Goal: Task Accomplishment & Management: Manage account settings

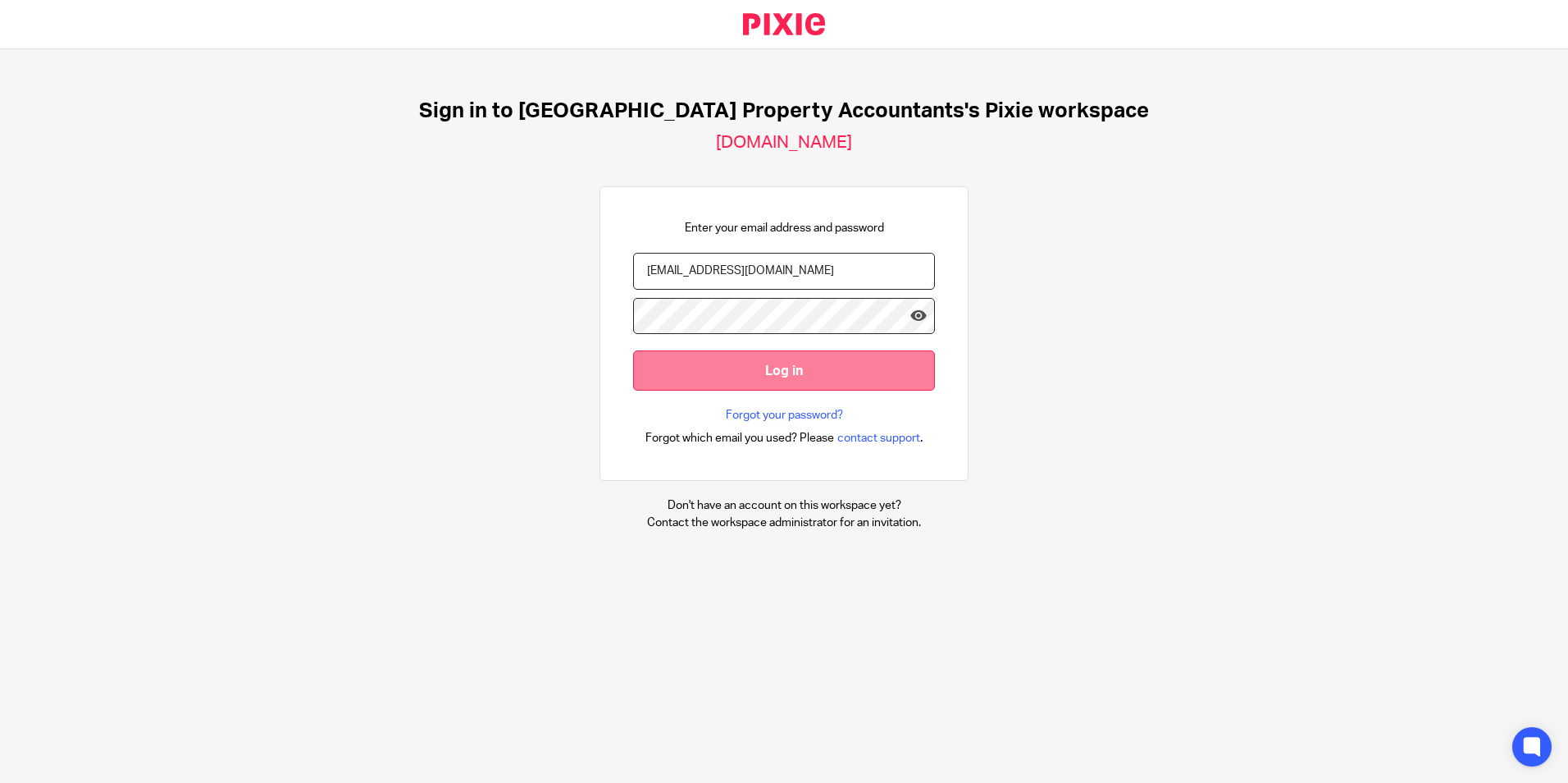
click at [818, 365] on input "Log in" at bounding box center [784, 371] width 302 height 40
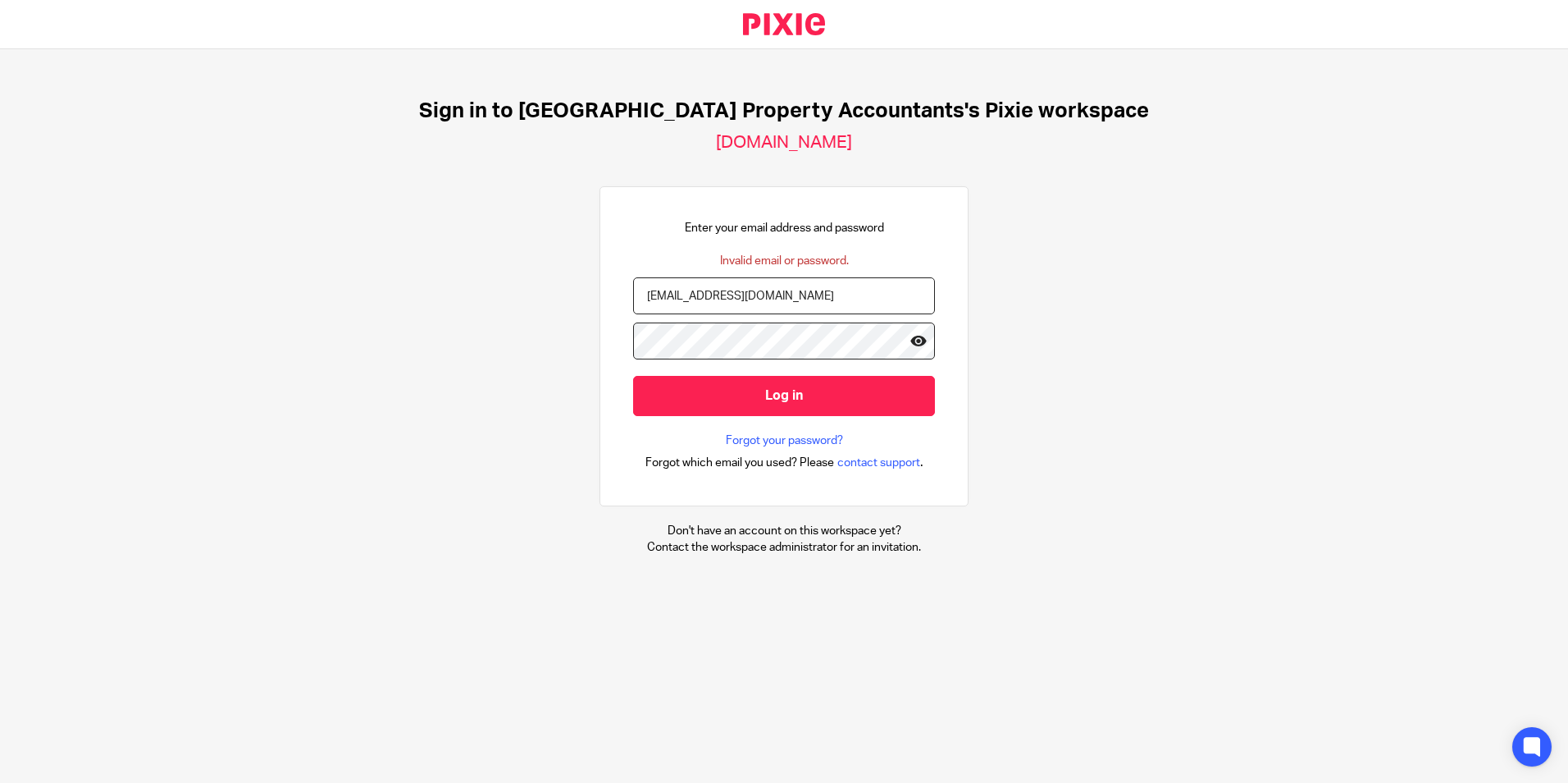
click at [911, 344] on icon at bounding box center [918, 340] width 16 height 16
click at [805, 393] on input "Log in" at bounding box center [784, 396] width 302 height 40
click at [1128, 175] on div "Sign in to UK Property Accountants's Pixie workspace ukpa.usepixie.net Enter yo…" at bounding box center [784, 326] width 1568 height 555
click at [1288, 406] on div "Sign in to UK Property Accountants's Pixie workspace ukpa.usepixie.net Enter yo…" at bounding box center [784, 326] width 1568 height 555
click at [683, 390] on input "Log in" at bounding box center [784, 396] width 302 height 40
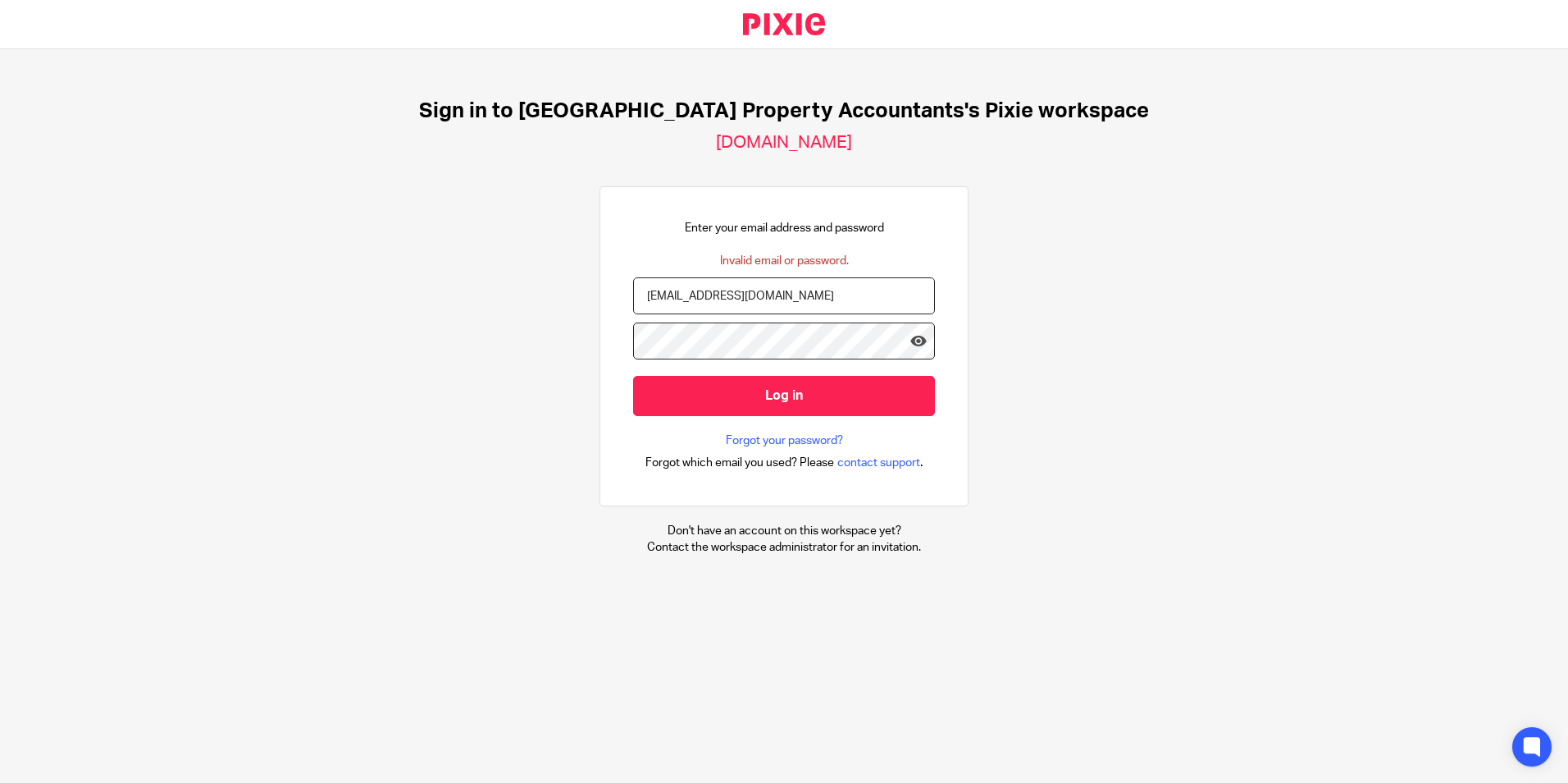
click at [1255, 112] on div "Sign in to UK Property Accountants's Pixie workspace ukpa.usepixie.net Enter yo…" at bounding box center [784, 326] width 1568 height 555
type input "ashesh@ukpa.co.uk"
click at [822, 433] on link "Forgot your password?" at bounding box center [784, 440] width 117 height 16
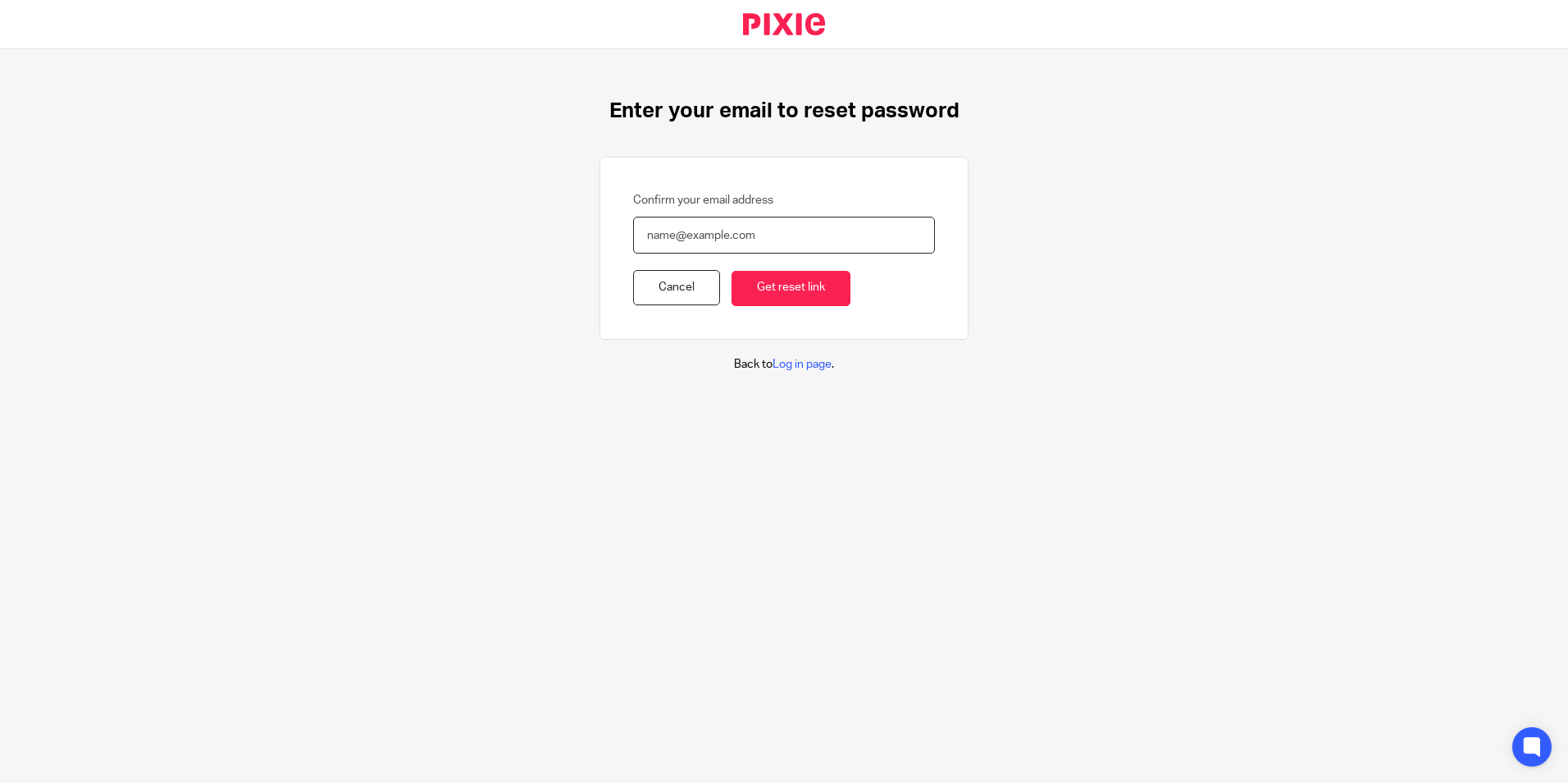
type input "[EMAIL_ADDRESS][DOMAIN_NAME]"
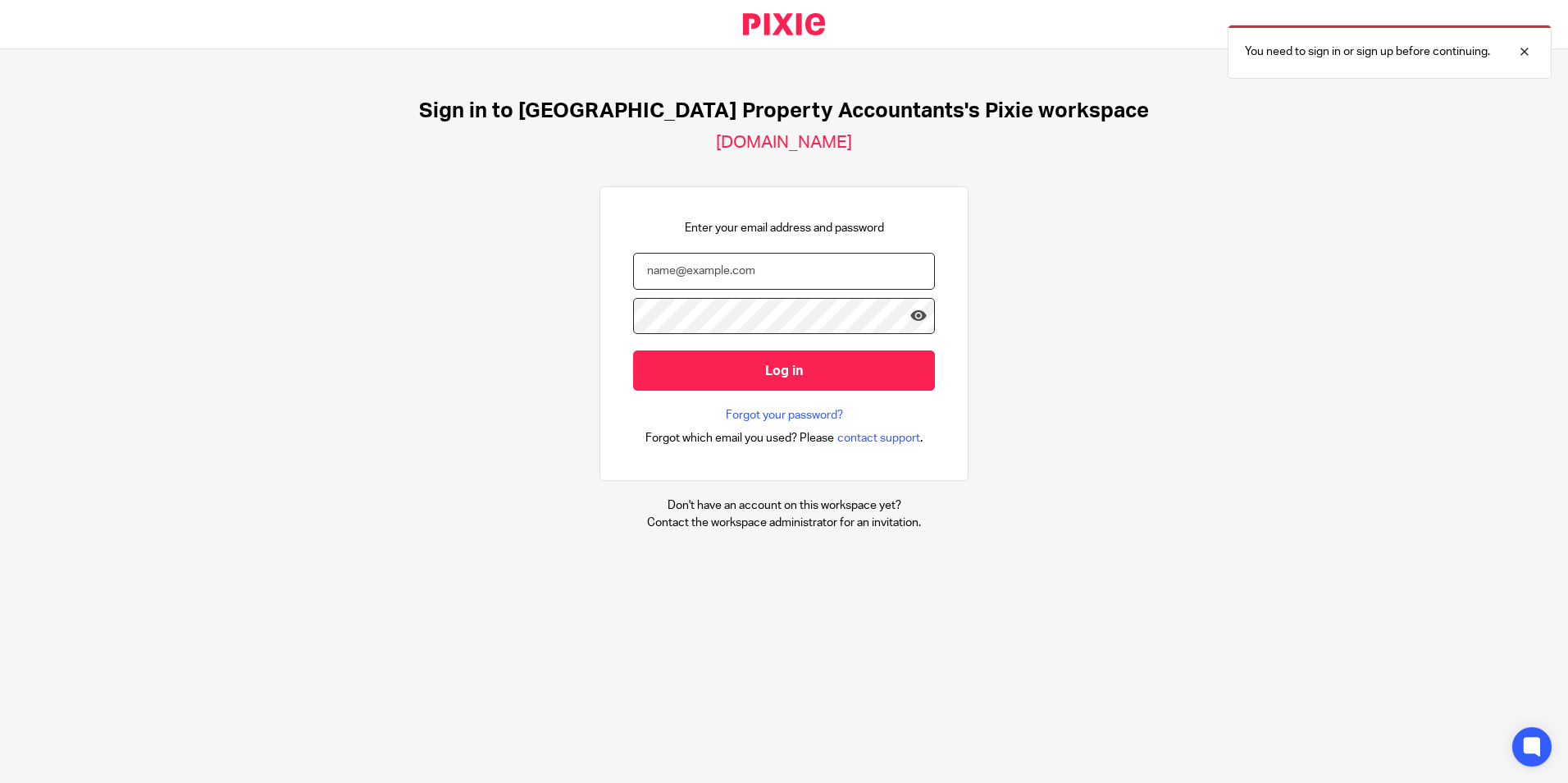
type input "[EMAIL_ADDRESS][DOMAIN_NAME]"
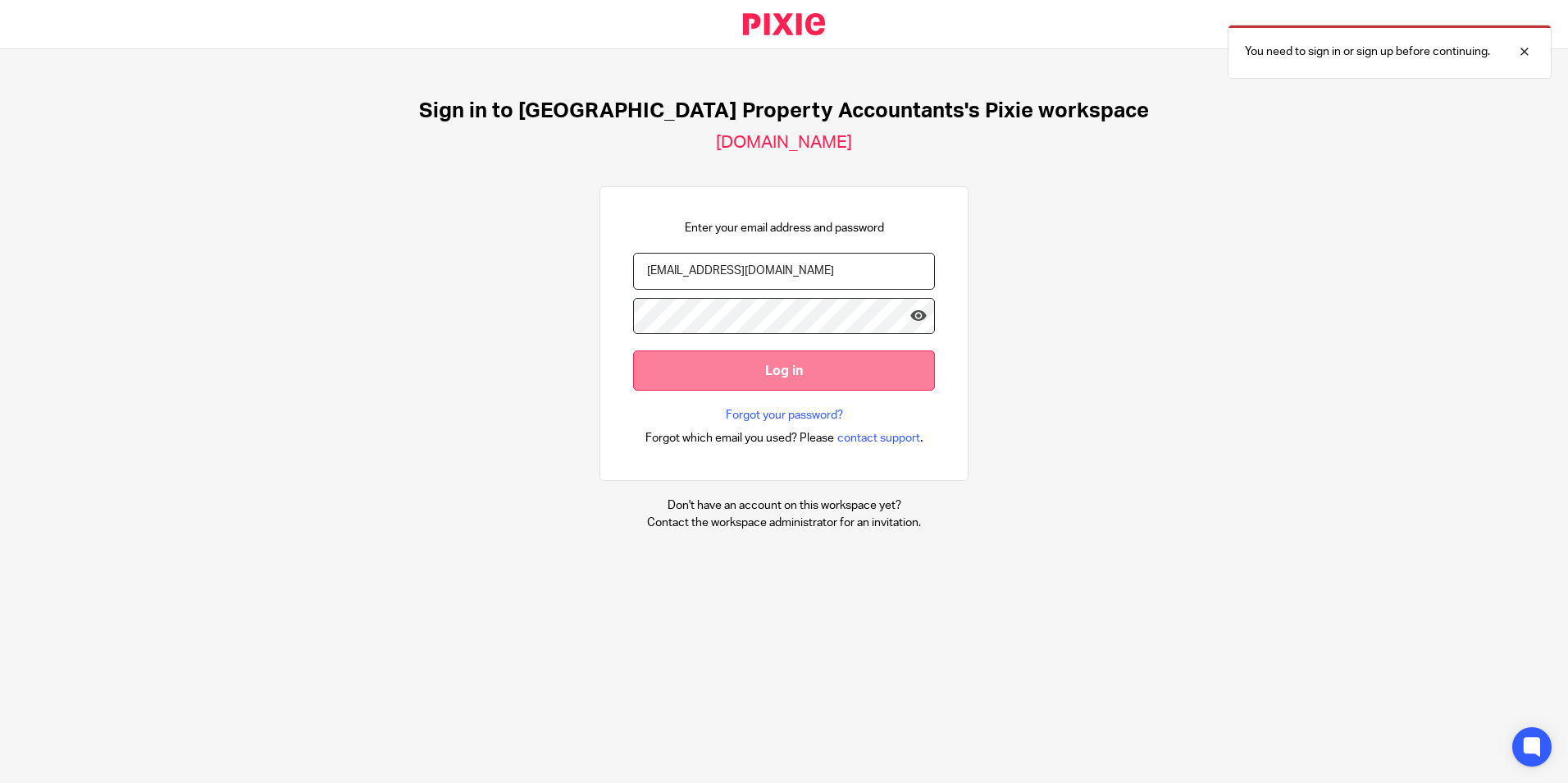
click at [777, 365] on input "Log in" at bounding box center [784, 371] width 302 height 40
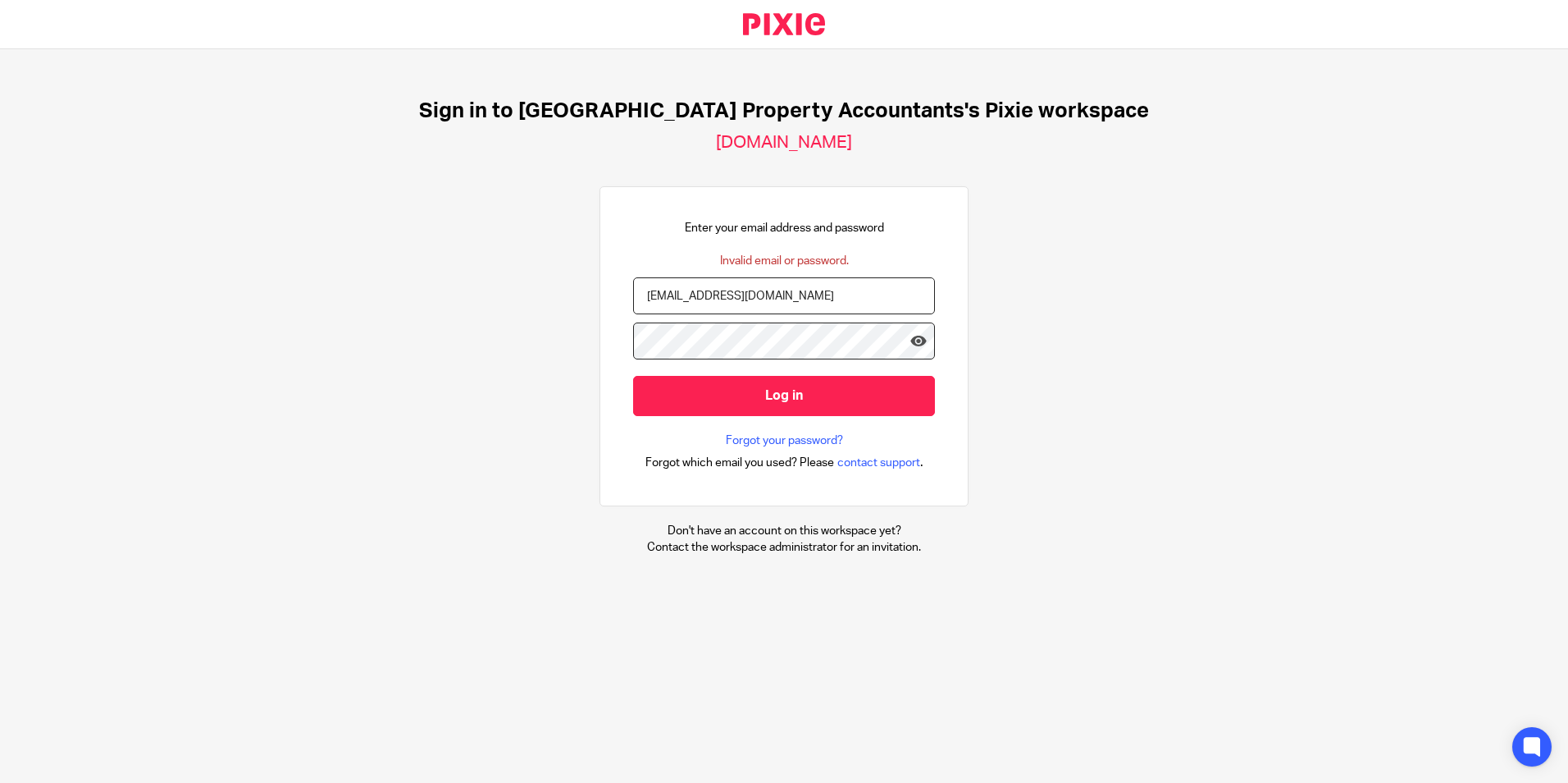
click at [633, 277] on div at bounding box center [633, 277] width 0 height 0
type input "ashesh@ukpa.co.uk"
click at [775, 422] on form "ashesh@ukpa.co.uk Log in" at bounding box center [784, 355] width 302 height 155
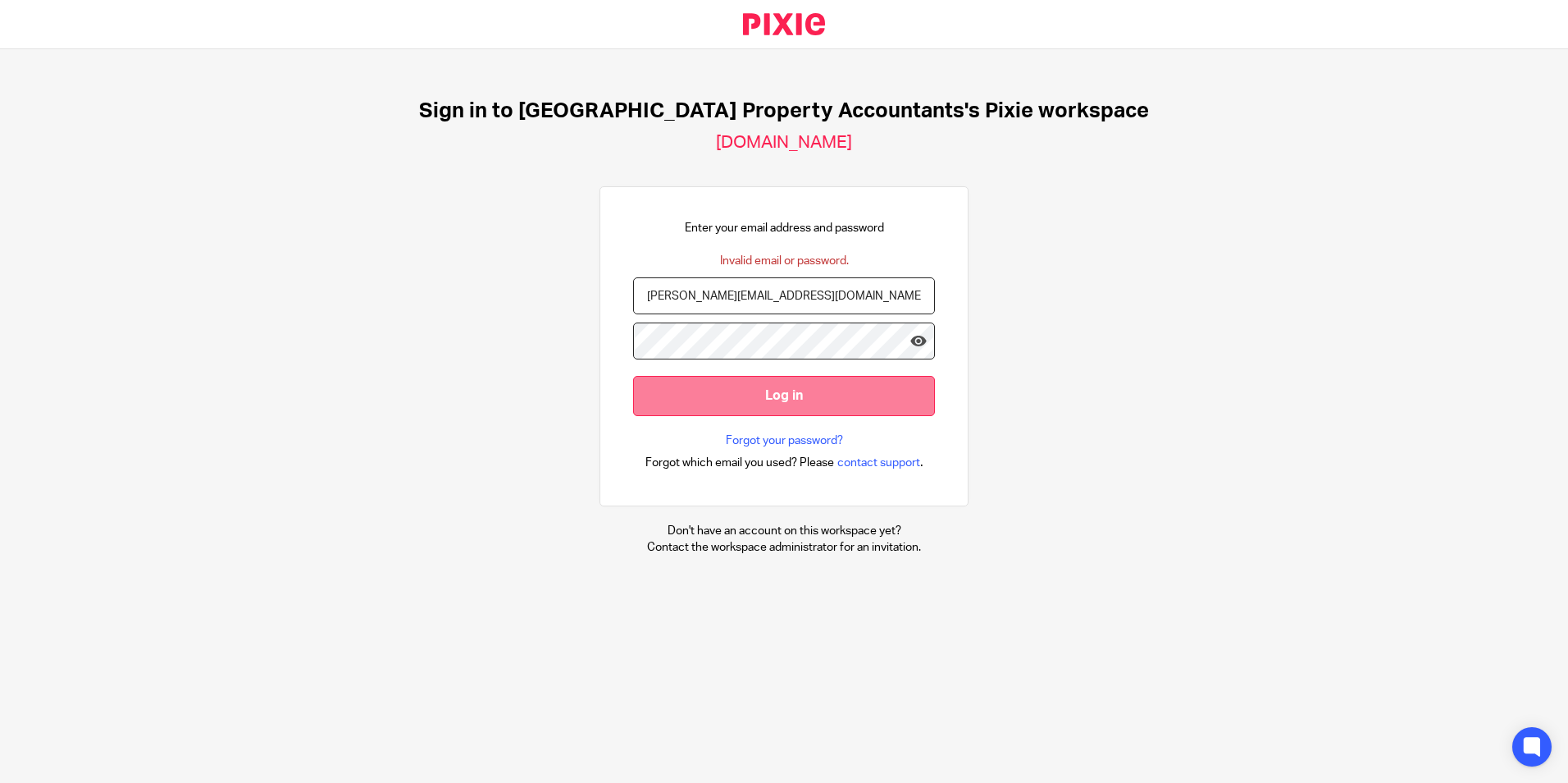
click at [773, 409] on input "Log in" at bounding box center [784, 396] width 302 height 40
